Goal: Task Accomplishment & Management: Use online tool/utility

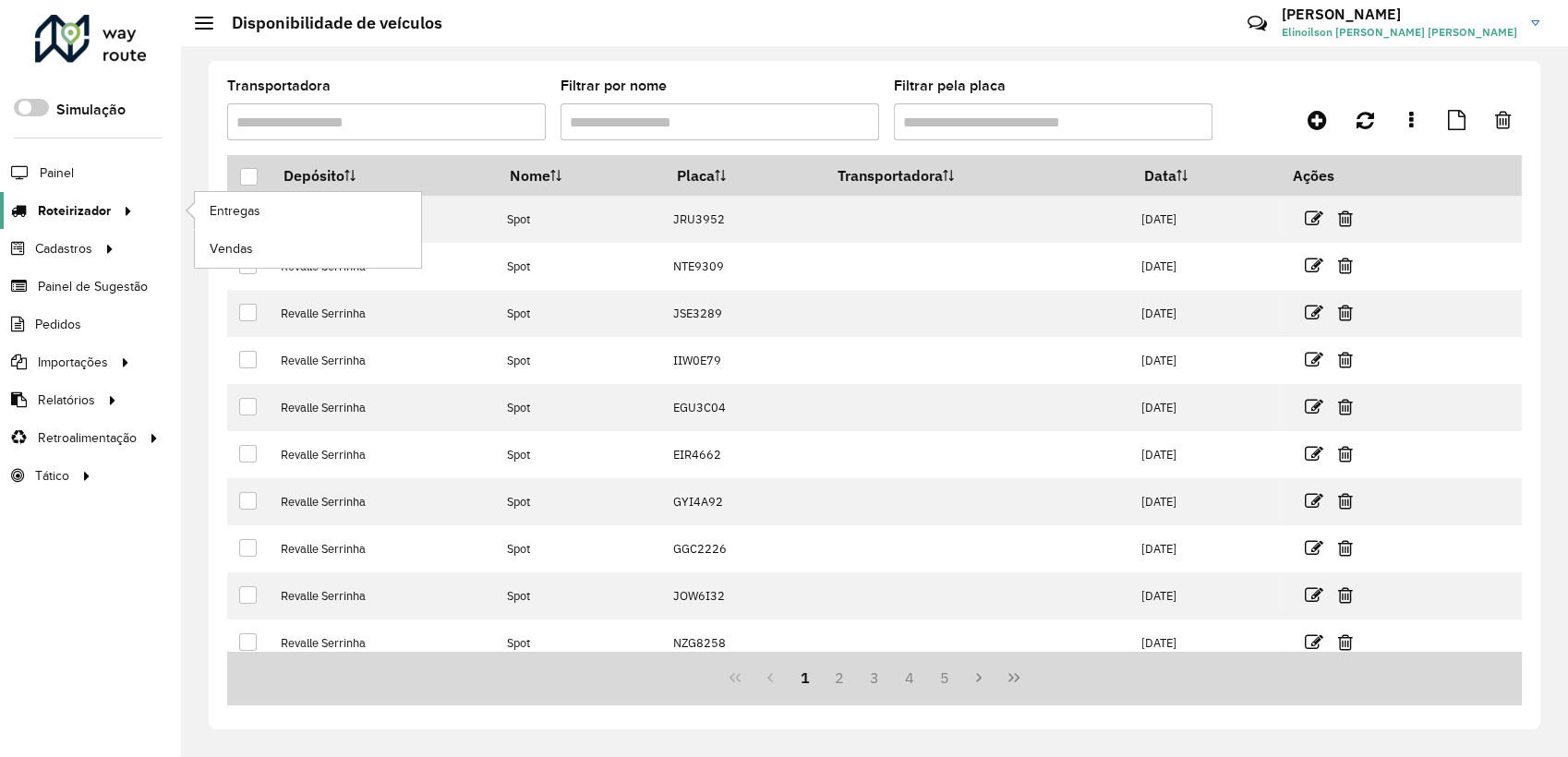
click at [91, 201] on span "Roteirizador" at bounding box center [75, 211] width 73 height 19
click at [240, 211] on span "Entregas" at bounding box center [235, 211] width 53 height 19
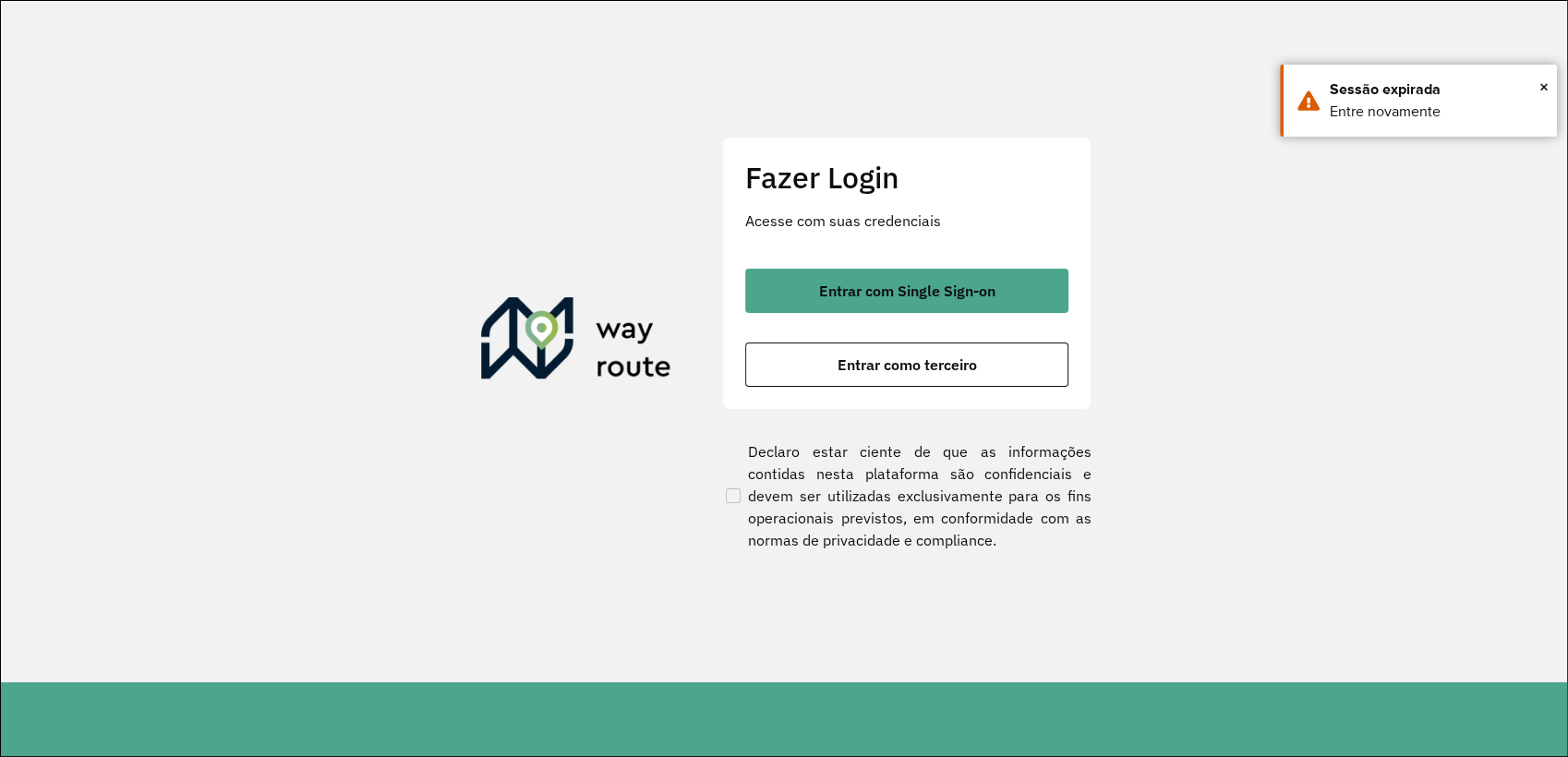
click at [930, 390] on div "Fazer Login Acesse com suas credenciais Entrar com Single Sign-on Entrar como t…" at bounding box center [907, 273] width 370 height 273
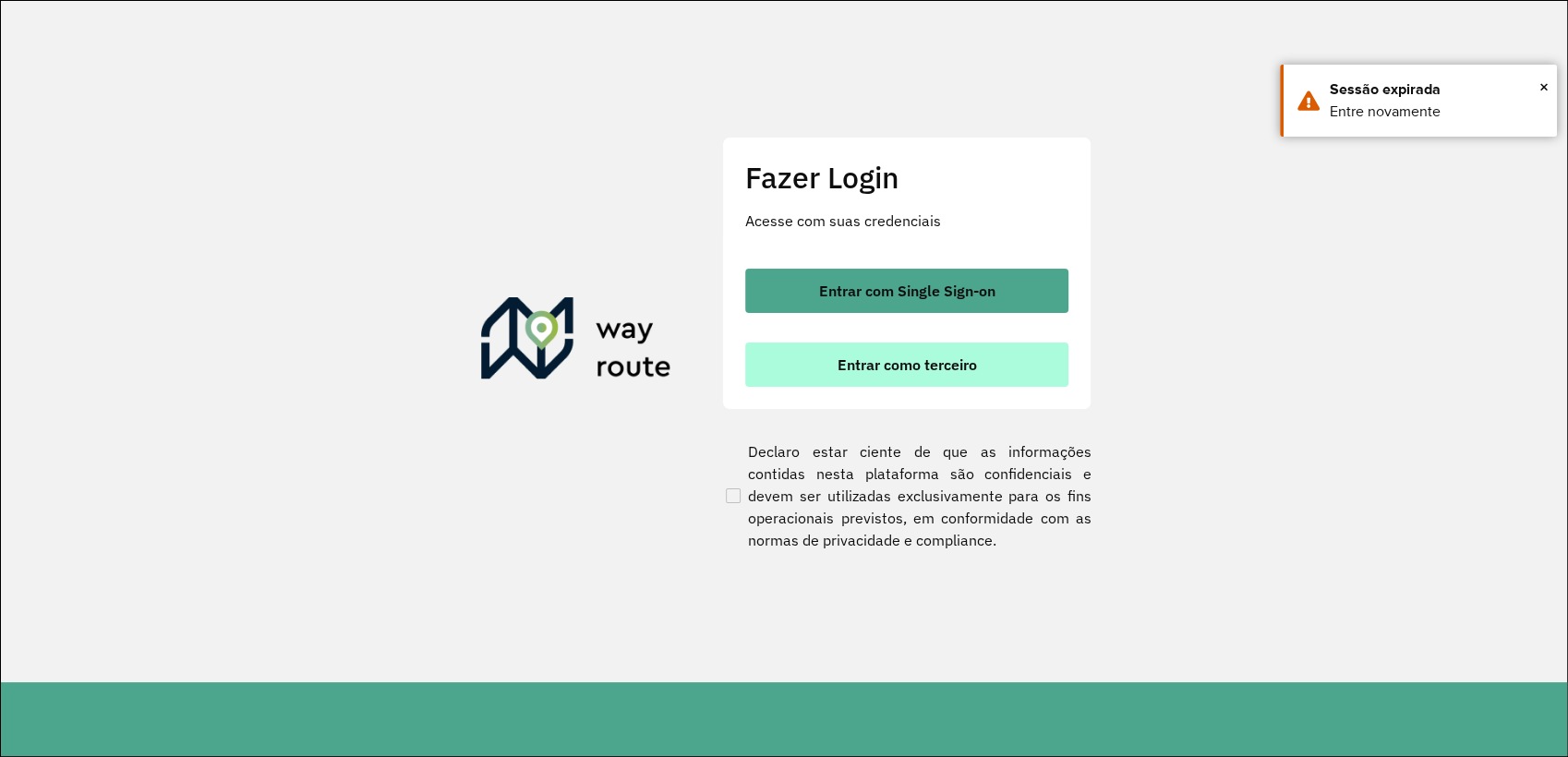
click at [930, 384] on button "Entrar como terceiro" at bounding box center [907, 365] width 324 height 44
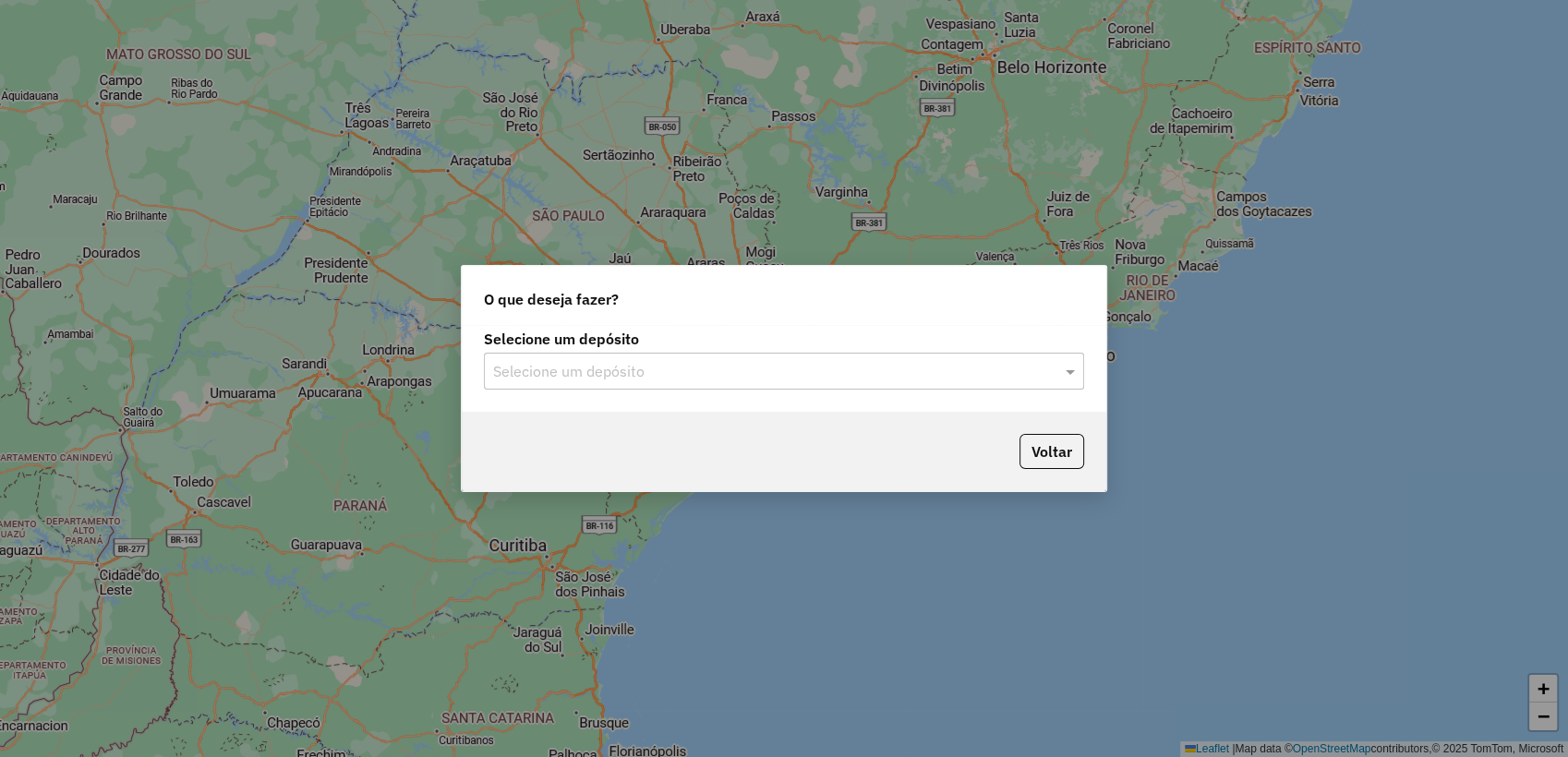
click at [699, 377] on input "text" at bounding box center [765, 371] width 545 height 22
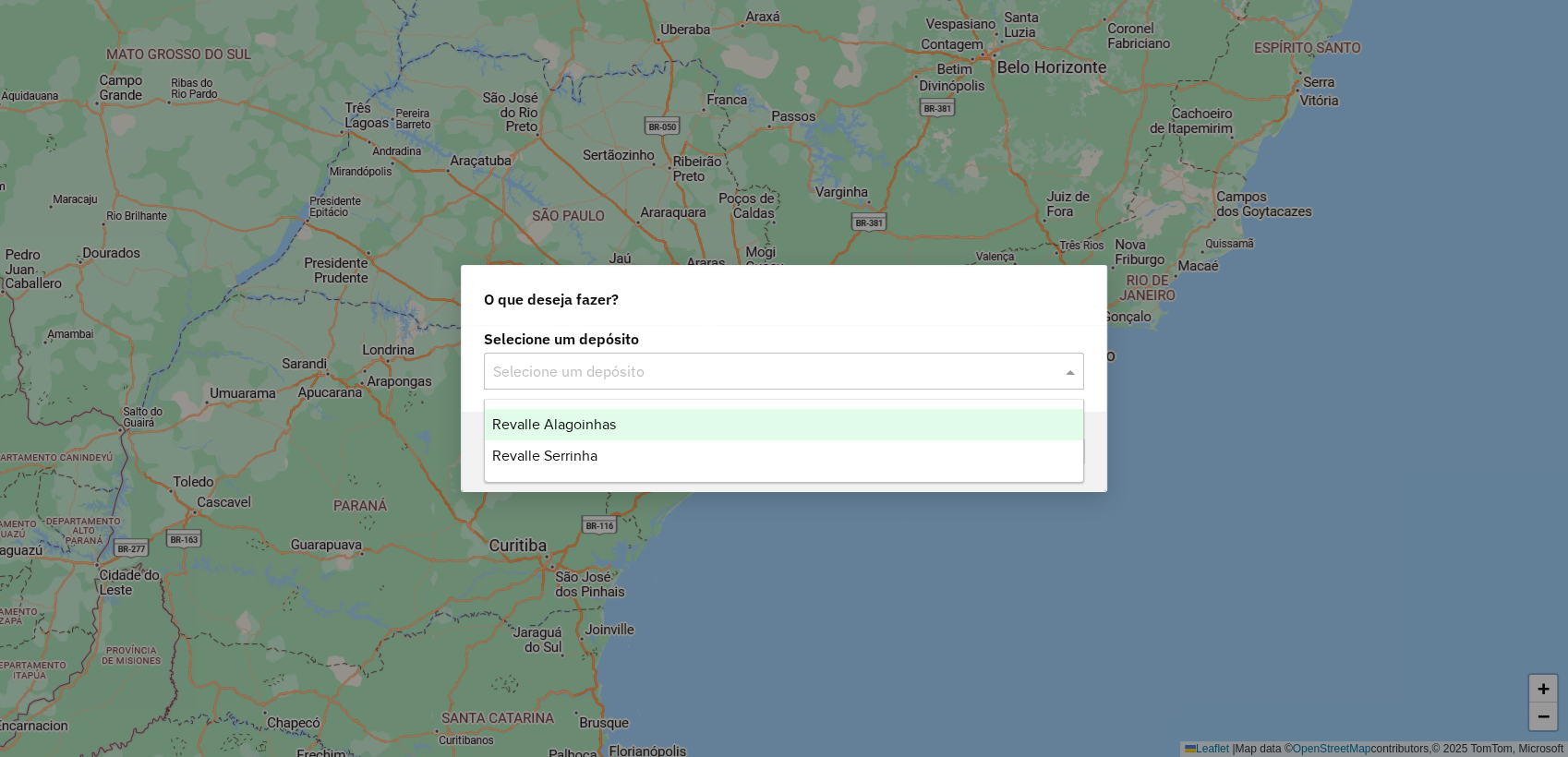
click at [615, 421] on div "Revalle Alagoinhas" at bounding box center [783, 424] width 598 height 32
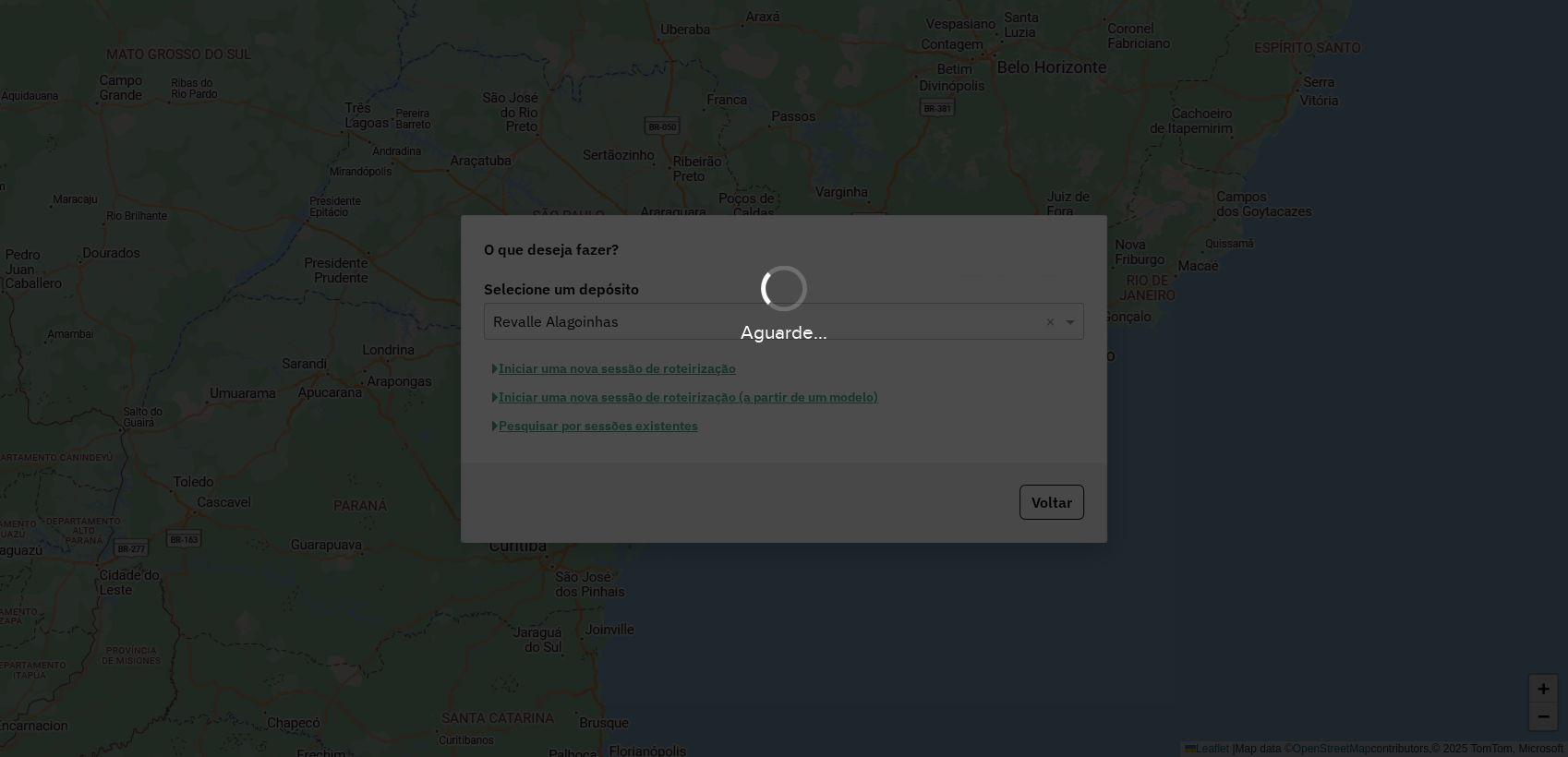
click at [679, 431] on hb-app "Aguarde... Pop-up bloqueado! Seu navegador bloqueou automáticamente a abertura …" at bounding box center [784, 378] width 1568 height 757
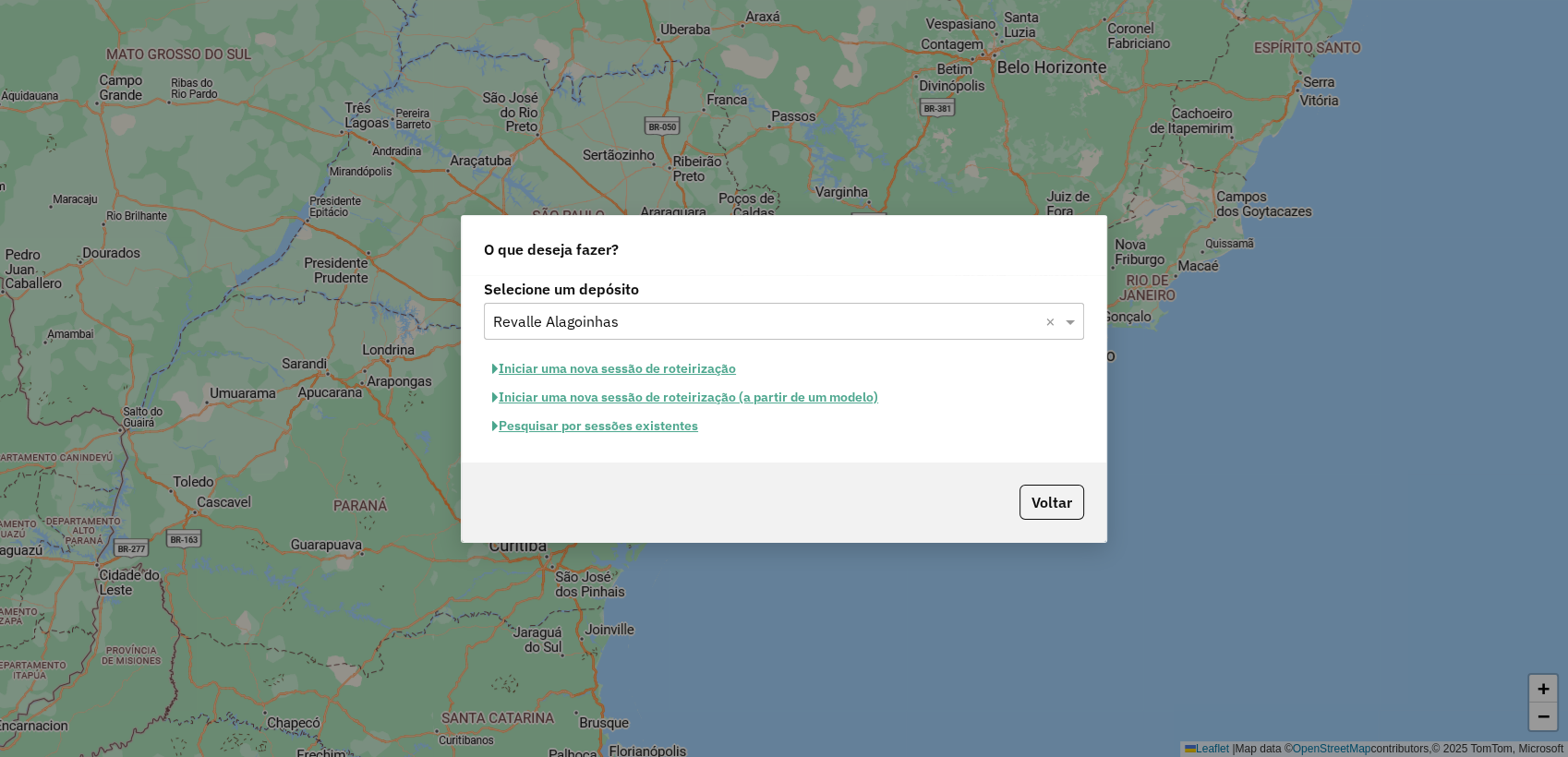
click at [681, 431] on button "Pesquisar por sessões existentes" at bounding box center [594, 426] width 222 height 29
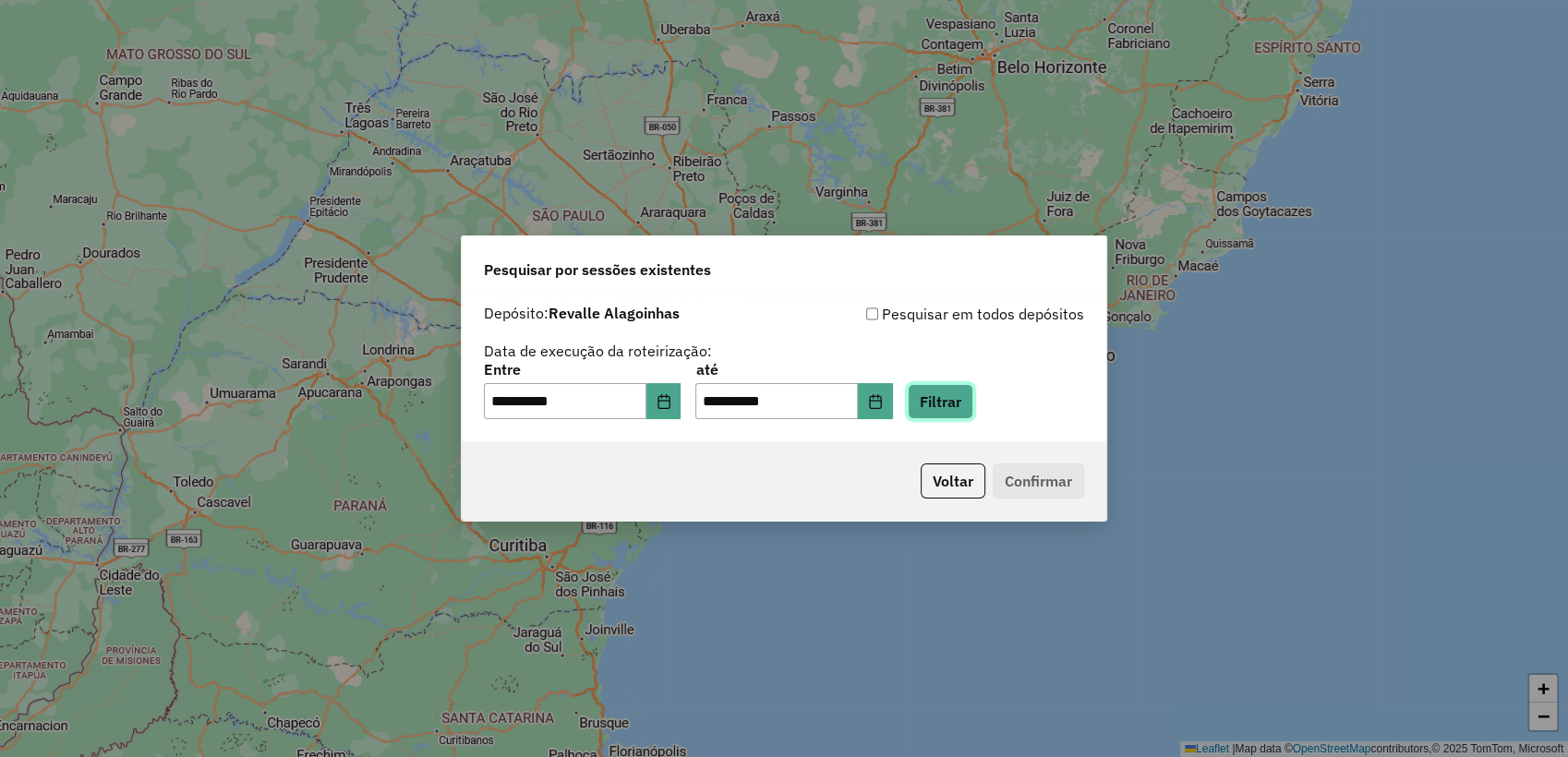
click at [974, 403] on button "Filtrar" at bounding box center [940, 401] width 65 height 35
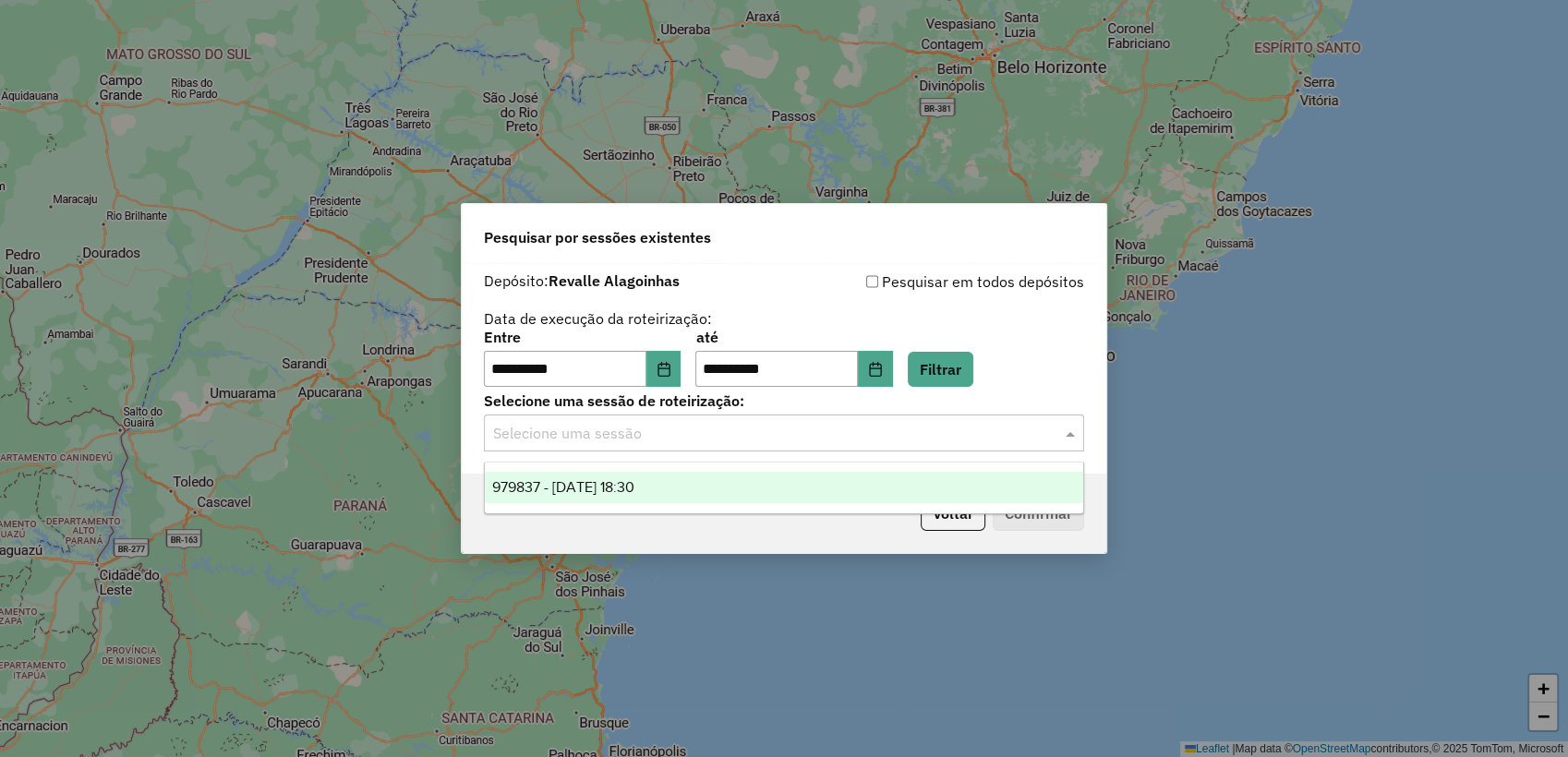
click at [669, 434] on input "text" at bounding box center [765, 434] width 545 height 22
click at [635, 483] on span "979837 - 15/08/2025 18:30" at bounding box center [563, 487] width 143 height 15
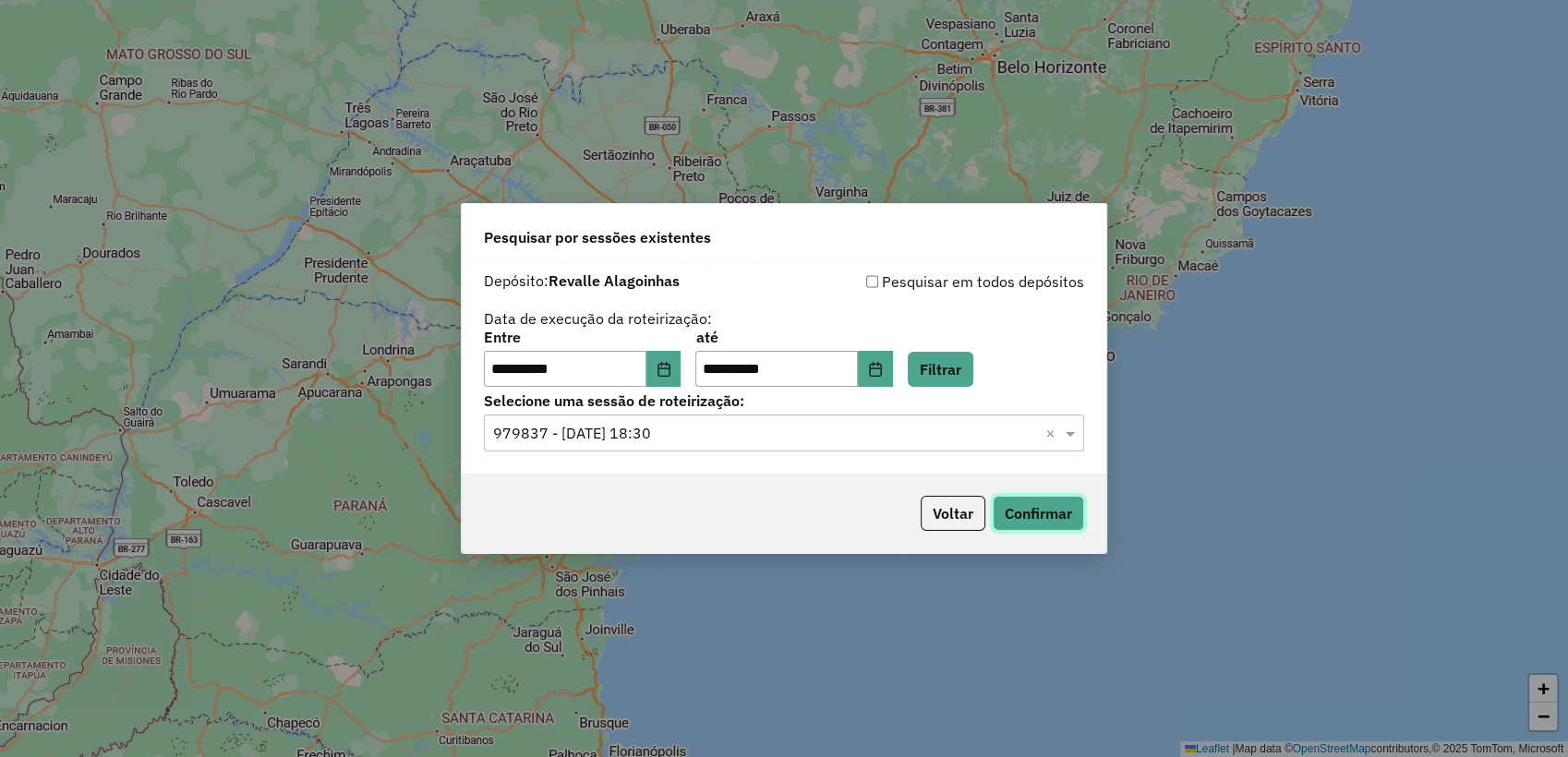
click at [1023, 508] on button "Confirmar" at bounding box center [1038, 513] width 91 height 35
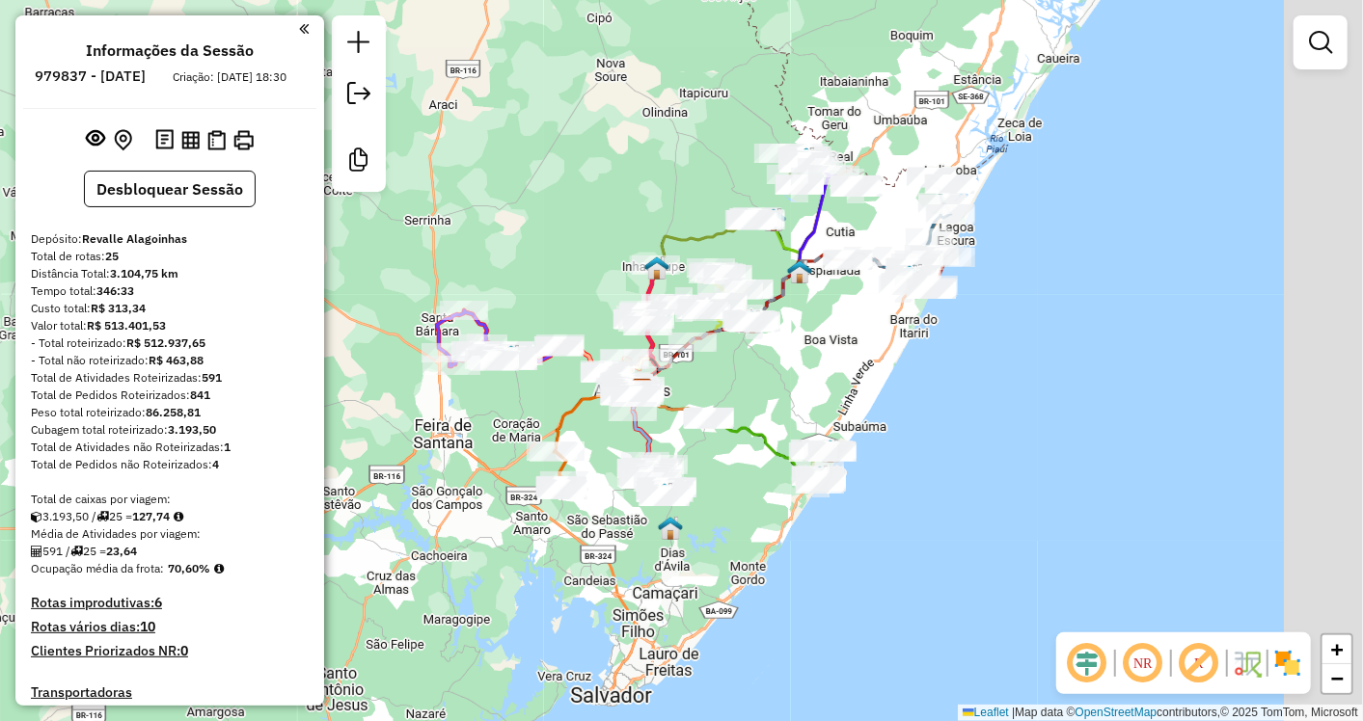
drag, startPoint x: 789, startPoint y: 378, endPoint x: 813, endPoint y: 380, distance: 24.2
click at [847, 376] on div "Janela de atendimento Grade de atendimento Capacidade Transportadoras Veículos …" at bounding box center [681, 360] width 1363 height 721
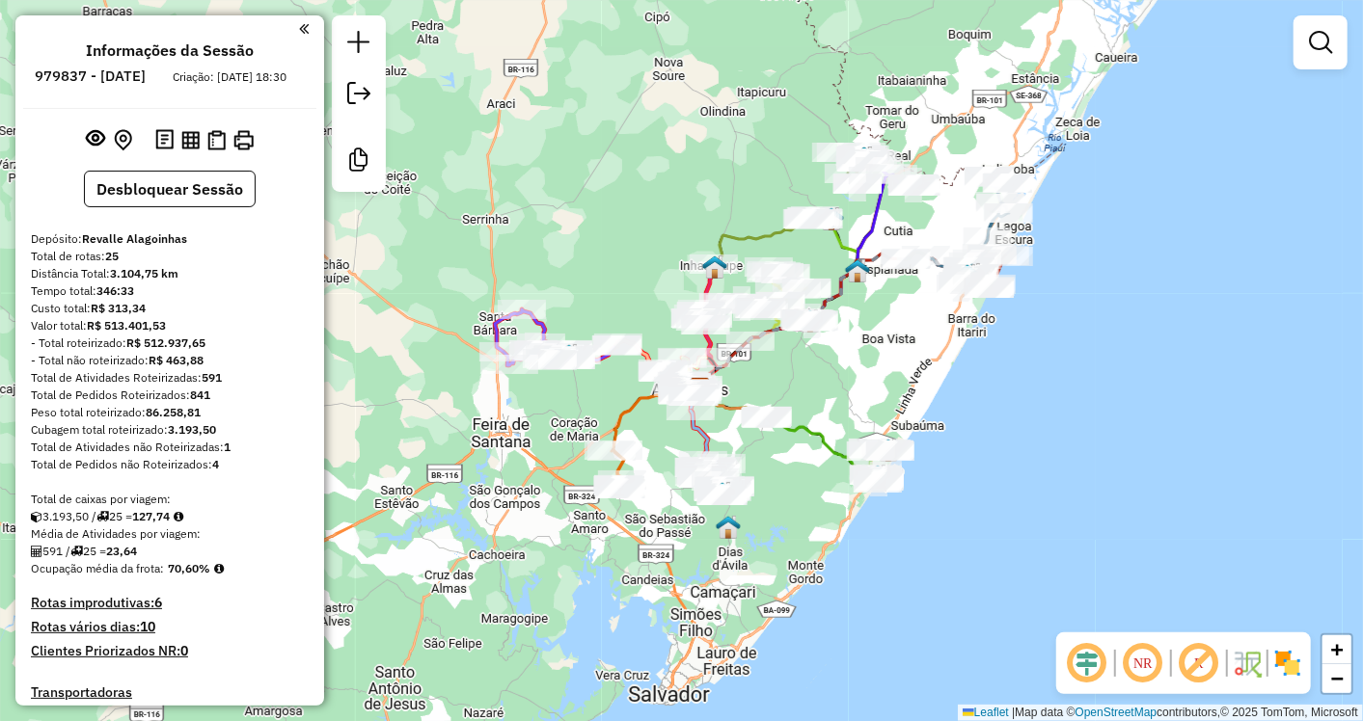
drag, startPoint x: 850, startPoint y: 378, endPoint x: 871, endPoint y: 379, distance: 21.2
click at [871, 379] on div "Janela de atendimento Grade de atendimento Capacidade Transportadoras Veículos …" at bounding box center [681, 360] width 1363 height 721
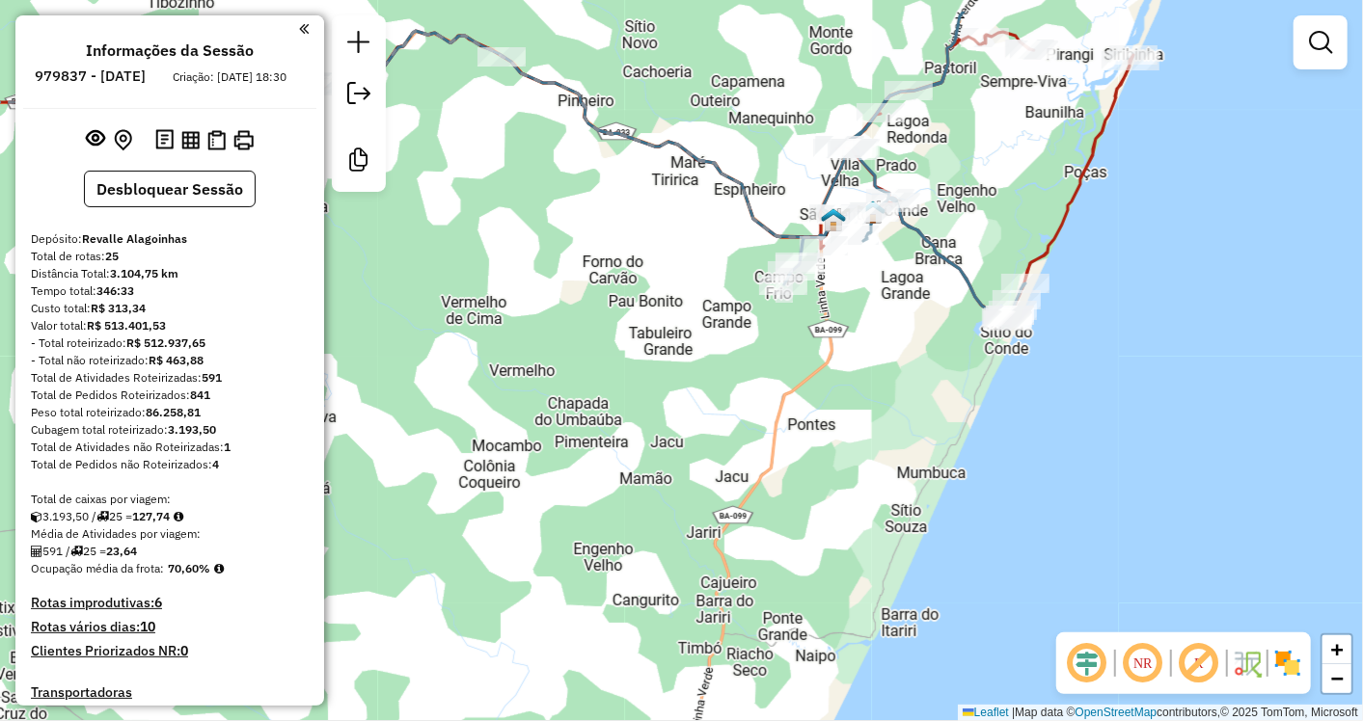
drag, startPoint x: 1159, startPoint y: 256, endPoint x: 965, endPoint y: 338, distance: 211.4
click at [965, 339] on div "Janela de atendimento Grade de atendimento Capacidade Transportadoras Veículos …" at bounding box center [681, 360] width 1363 height 721
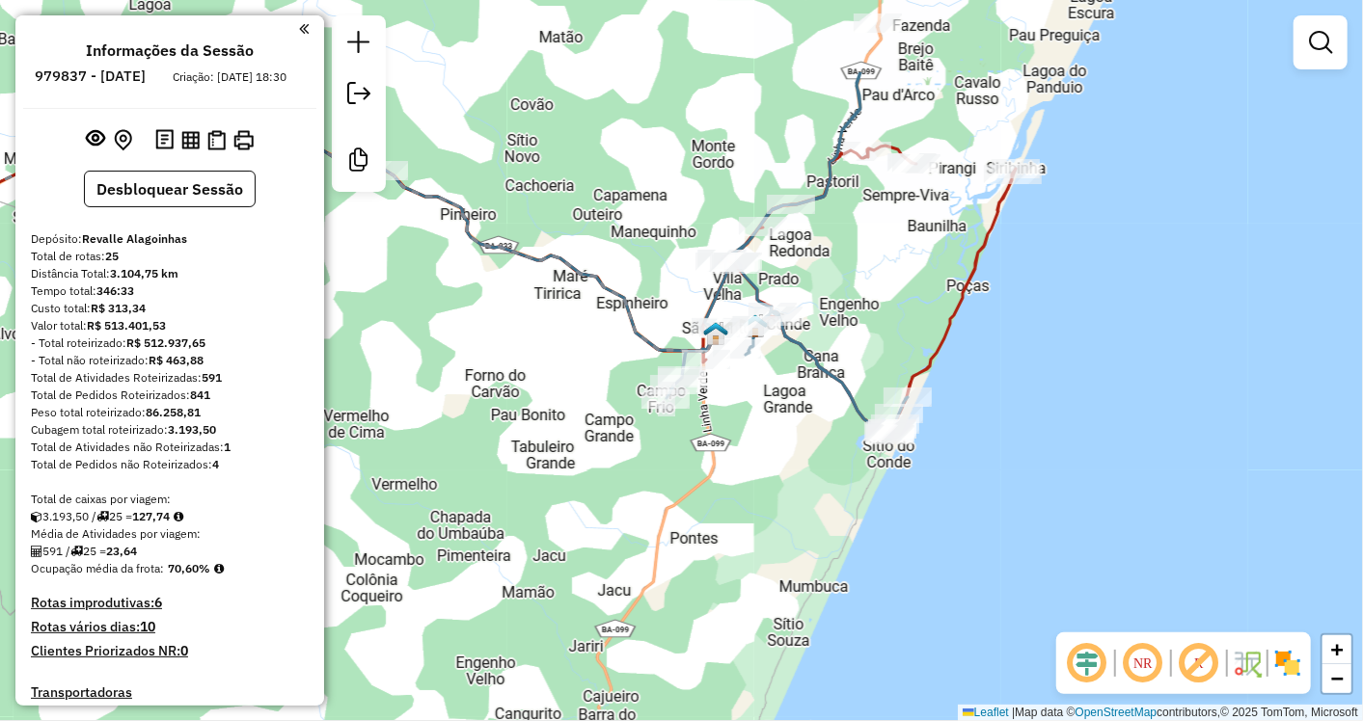
drag, startPoint x: 1062, startPoint y: 185, endPoint x: 991, endPoint y: 330, distance: 161.3
click at [991, 330] on div "Janela de atendimento Grade de atendimento Capacidade Transportadoras Veículos …" at bounding box center [681, 360] width 1363 height 721
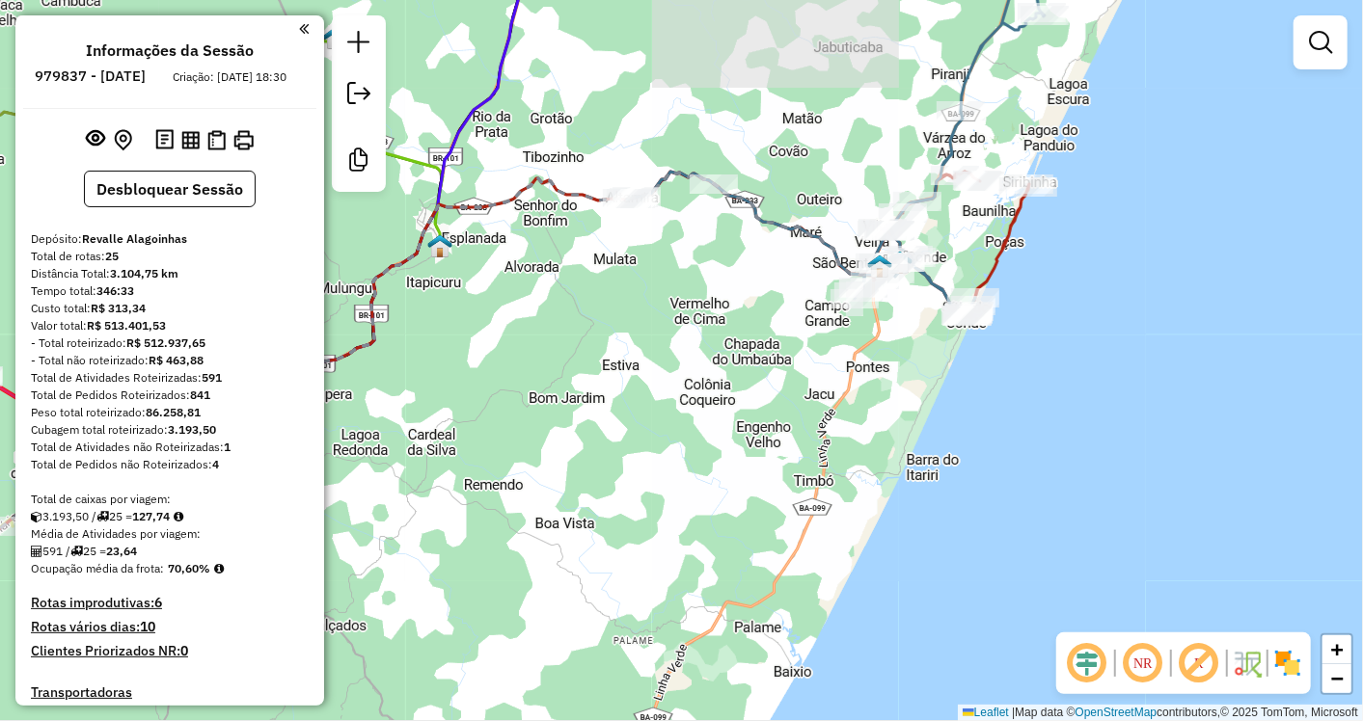
drag, startPoint x: 1023, startPoint y: 446, endPoint x: 1064, endPoint y: 374, distance: 82.1
click at [1063, 373] on div "Janela de atendimento Grade de atendimento Capacidade Transportadoras Veículos …" at bounding box center [681, 360] width 1363 height 721
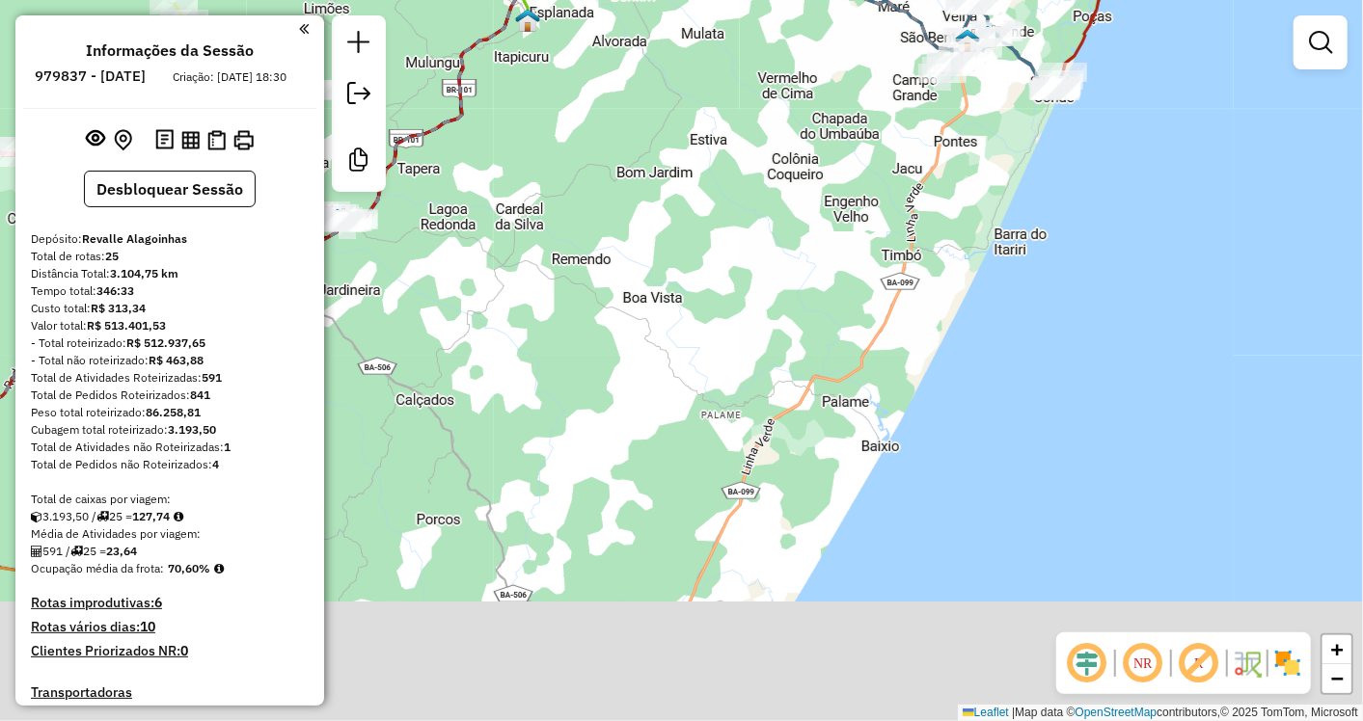
drag, startPoint x: 990, startPoint y: 470, endPoint x: 1038, endPoint y: 316, distance: 160.8
click at [1038, 316] on div "Janela de atendimento Grade de atendimento Capacidade Transportadoras Veículos …" at bounding box center [681, 360] width 1363 height 721
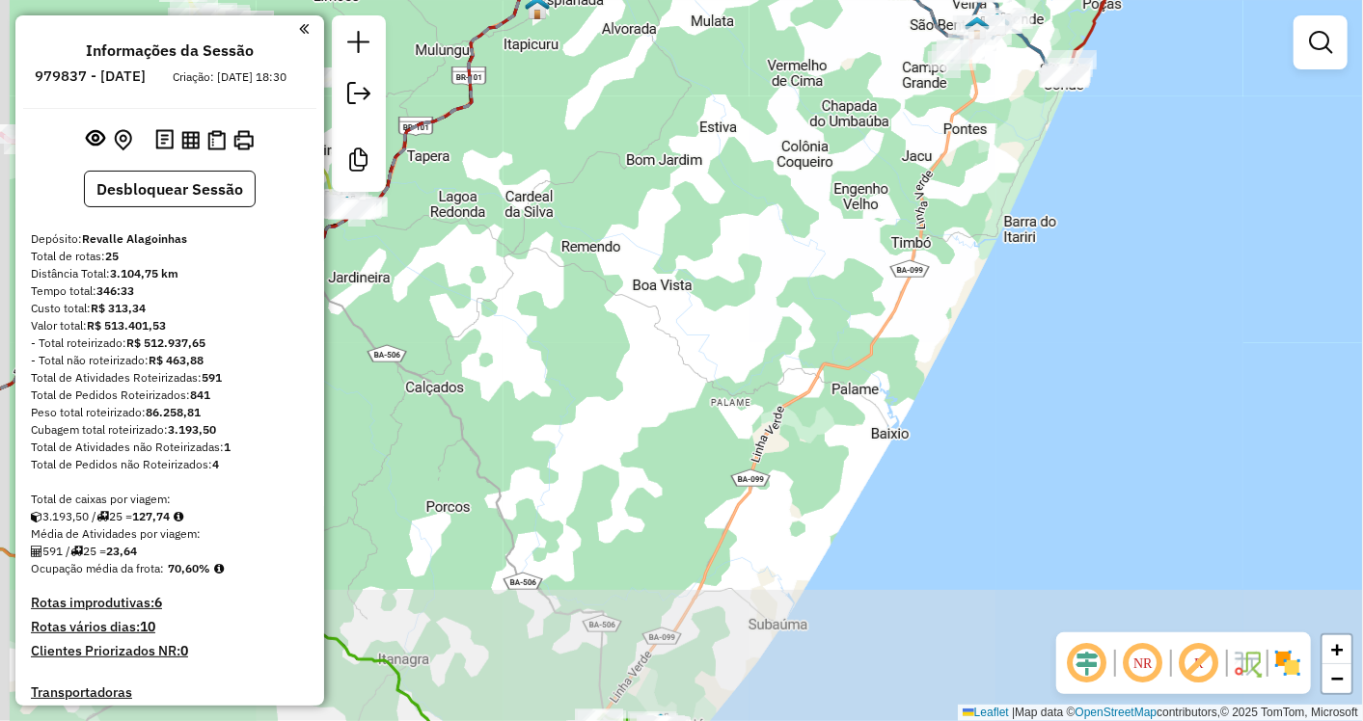
drag, startPoint x: 984, startPoint y: 371, endPoint x: 1020, endPoint y: 249, distance: 127.9
click at [1046, 227] on div "Janela de atendimento Grade de atendimento Capacidade Transportadoras Veículos …" at bounding box center [681, 360] width 1363 height 721
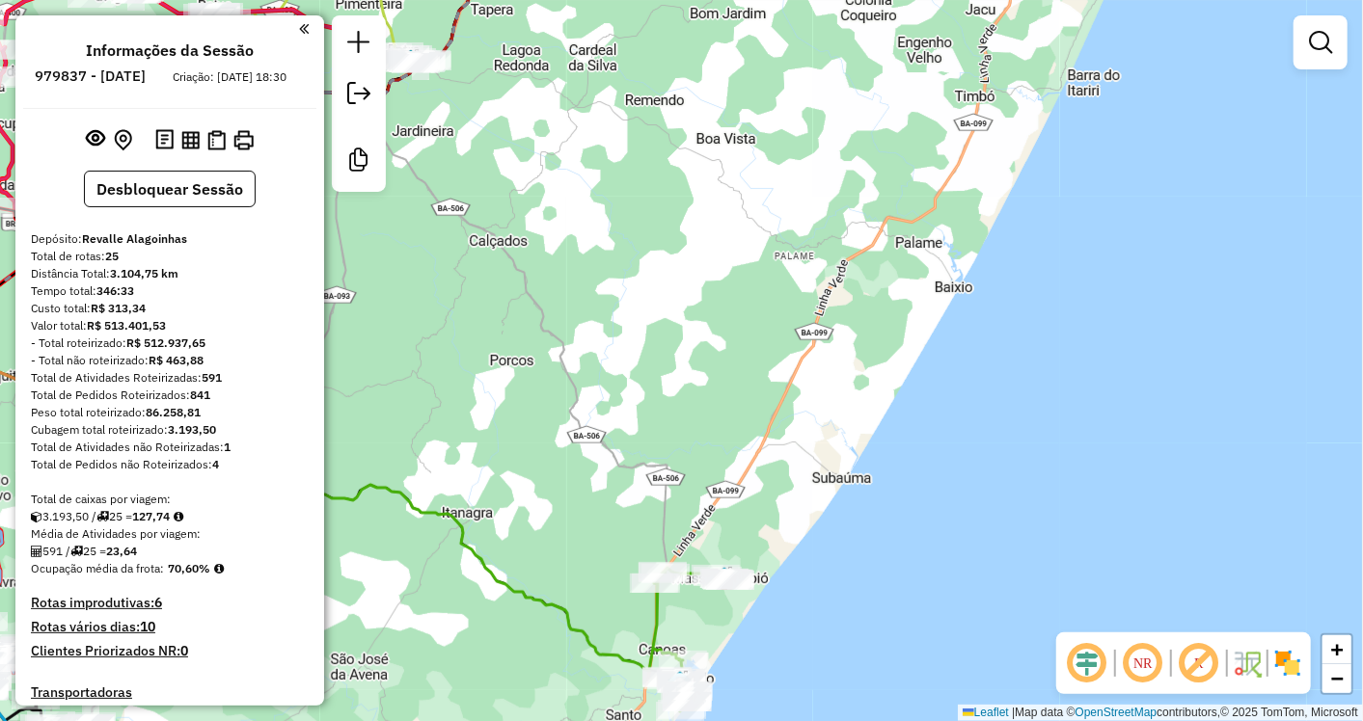
drag, startPoint x: 995, startPoint y: 369, endPoint x: 1036, endPoint y: 244, distance: 131.8
click at [1036, 244] on div "Janela de atendimento Grade de atendimento Capacidade Transportadoras Veículos …" at bounding box center [681, 360] width 1363 height 721
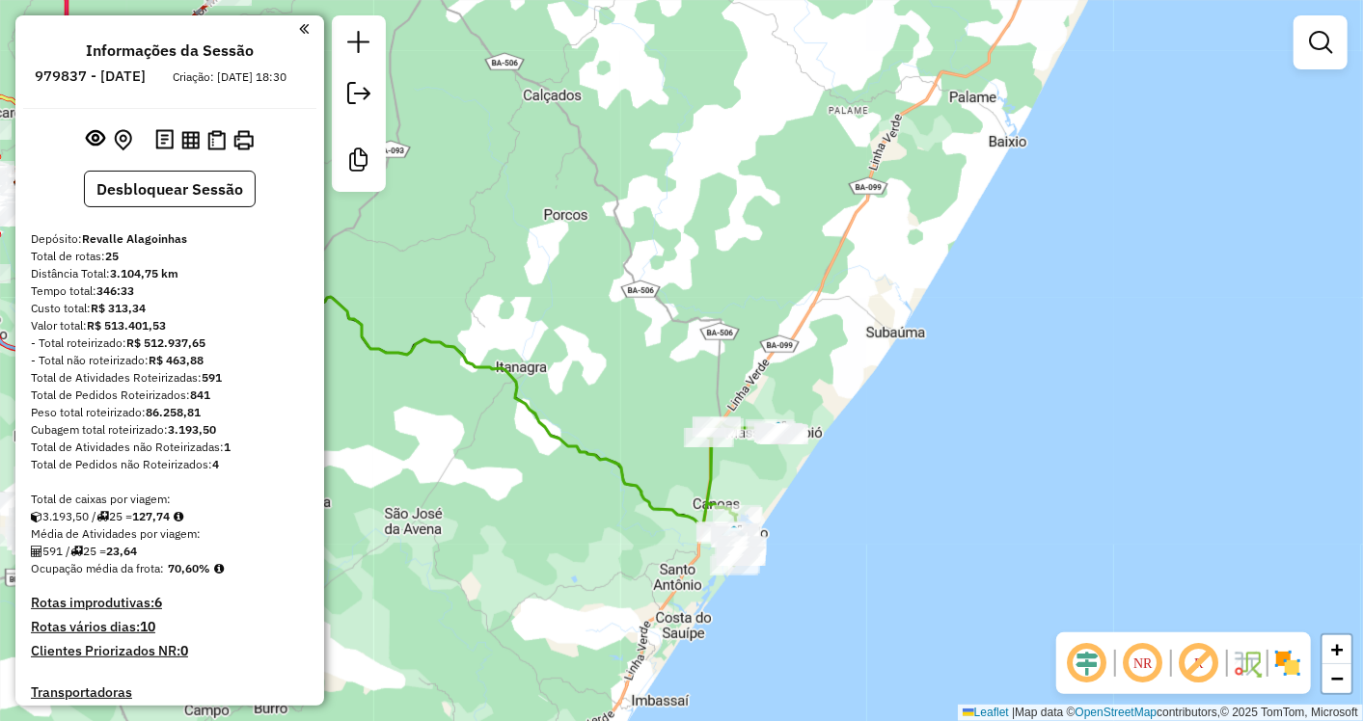
drag, startPoint x: 956, startPoint y: 554, endPoint x: 993, endPoint y: 340, distance: 216.4
click at [1073, 295] on div "Janela de atendimento Grade de atendimento Capacidade Transportadoras Veículos …" at bounding box center [681, 360] width 1363 height 721
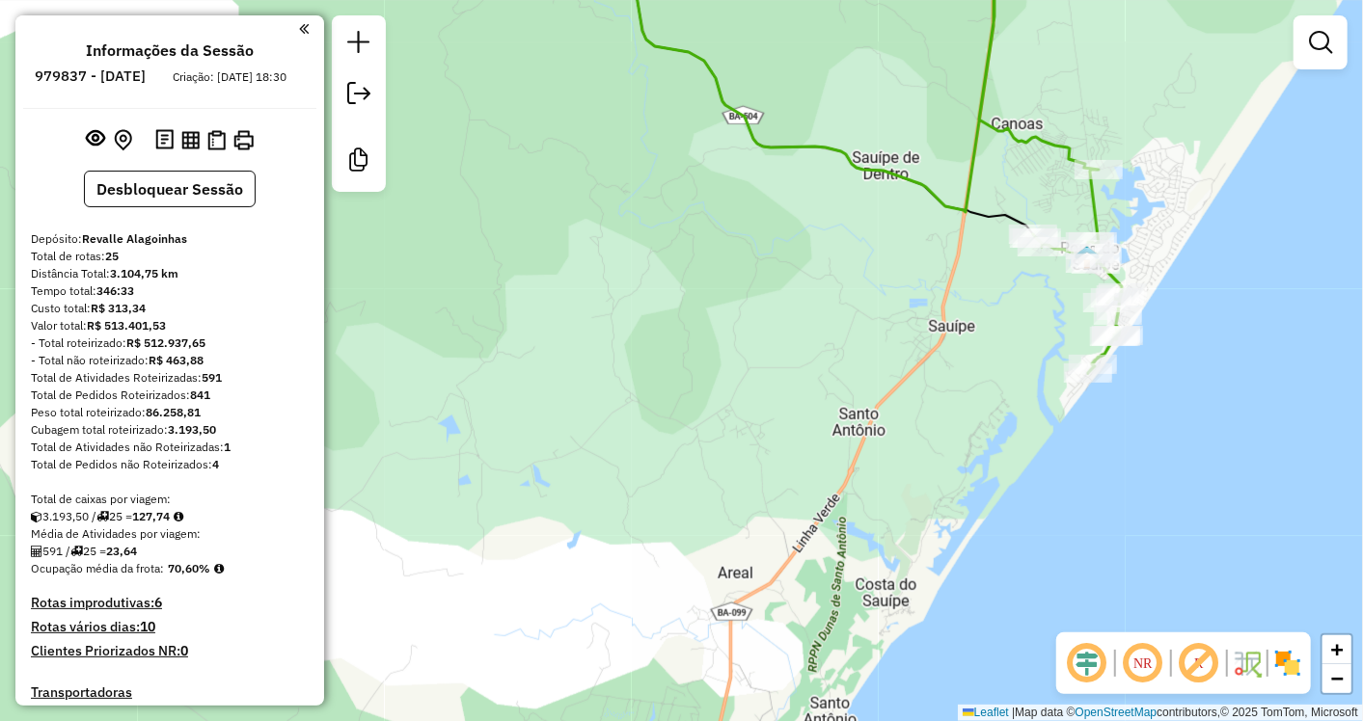
drag, startPoint x: 1045, startPoint y: 306, endPoint x: 938, endPoint y: 319, distance: 107.9
click at [938, 319] on div "Janela de atendimento Grade de atendimento Capacidade Transportadoras Veículos …" at bounding box center [681, 360] width 1363 height 721
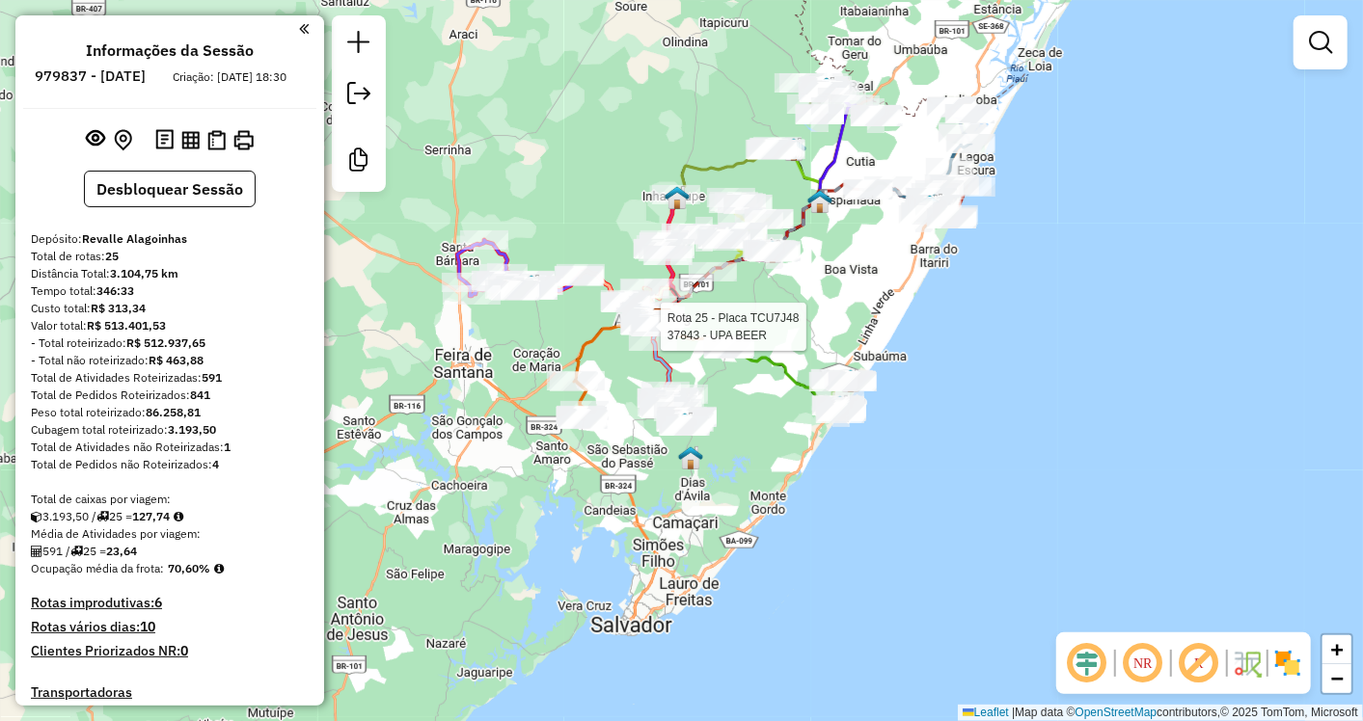
click at [672, 318] on div "Rota 25 - Placa TCU7J48 37843 - UPA BEER Janela de atendimento Grade de atendim…" at bounding box center [681, 360] width 1363 height 721
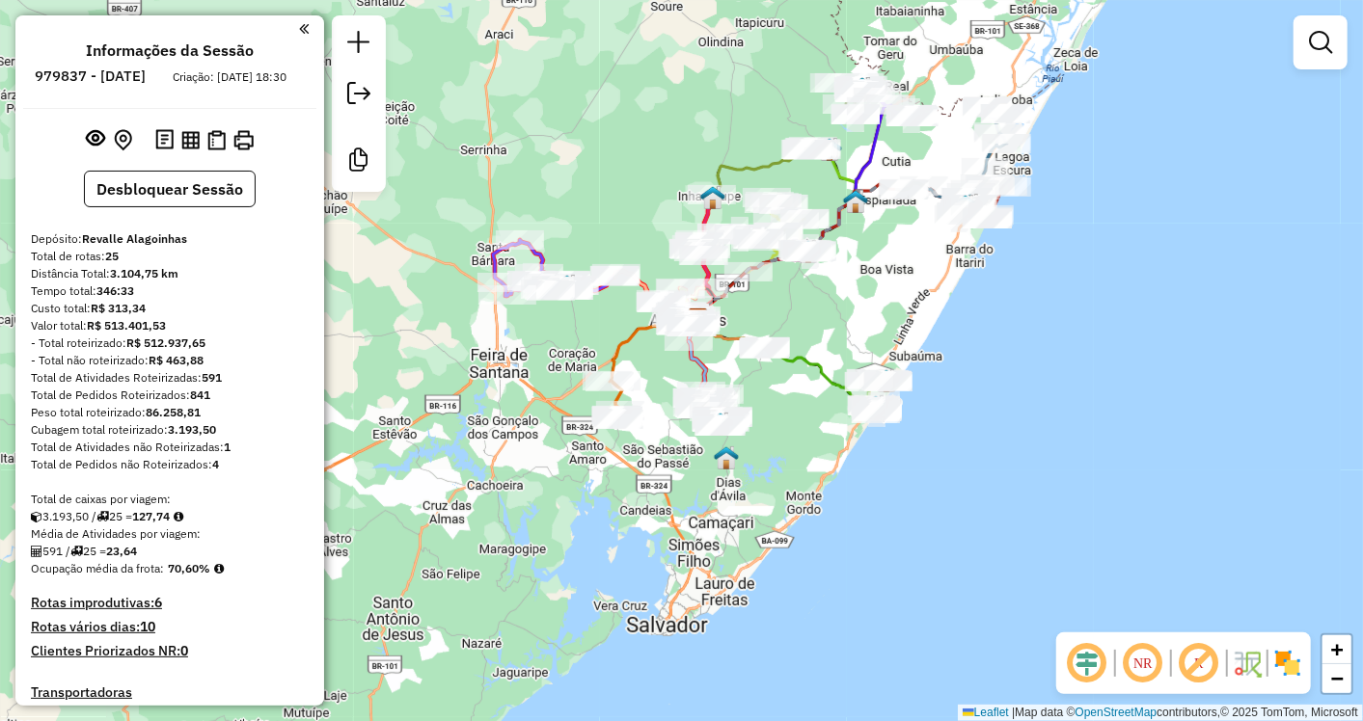
drag, startPoint x: 827, startPoint y: 333, endPoint x: 932, endPoint y: 345, distance: 105.9
click at [932, 345] on div "Janela de atendimento Grade de atendimento Capacidade Transportadoras Veículos …" at bounding box center [681, 360] width 1363 height 721
